Goal: Manage account settings

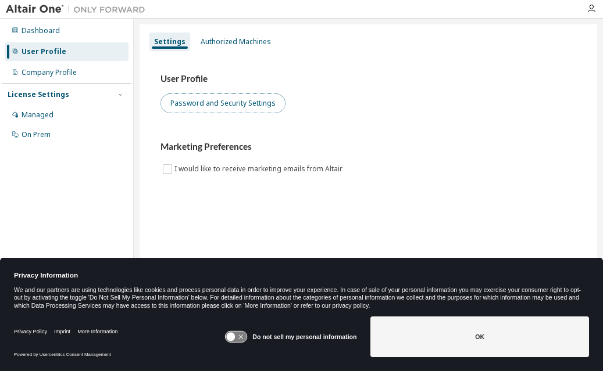
click at [229, 108] on button "Password and Security Settings" at bounding box center [222, 104] width 125 height 20
